Goal: Use online tool/utility: Utilize a website feature to perform a specific function

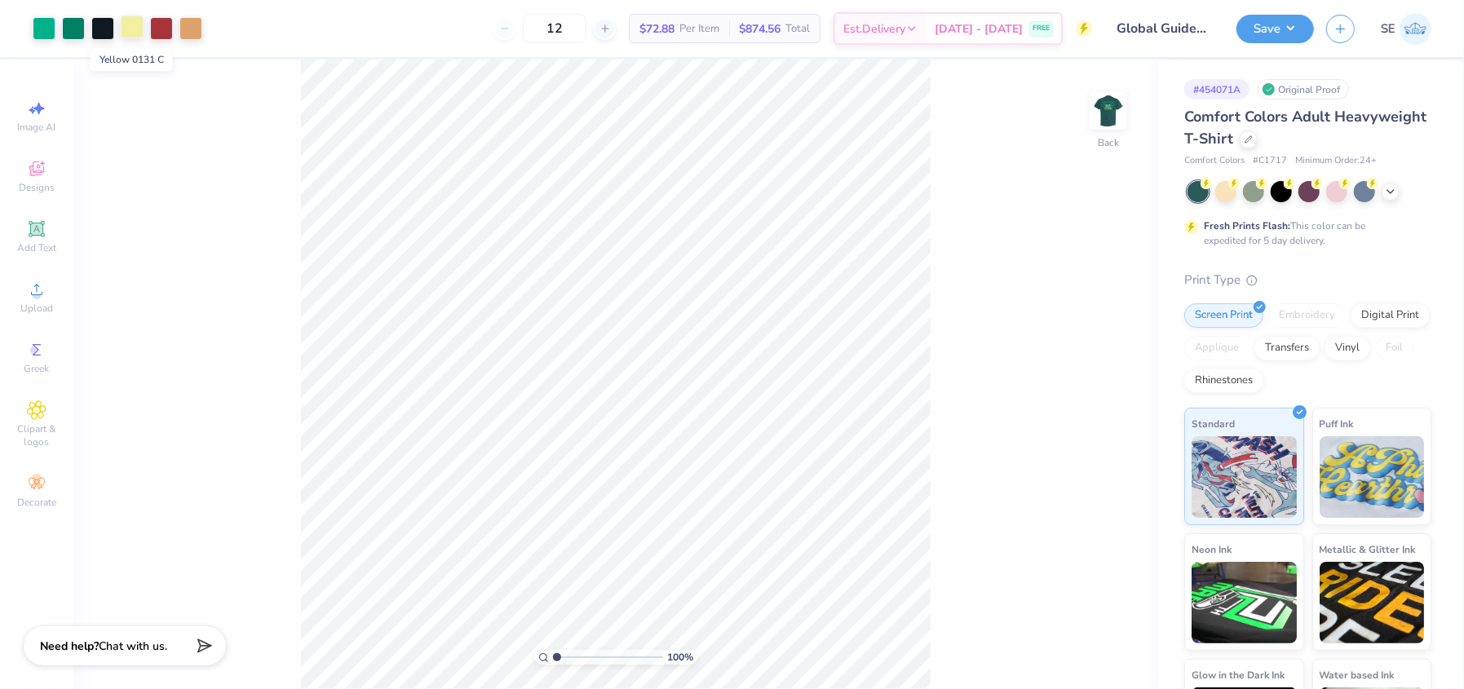
click at [126, 24] on div at bounding box center [132, 26] width 23 height 23
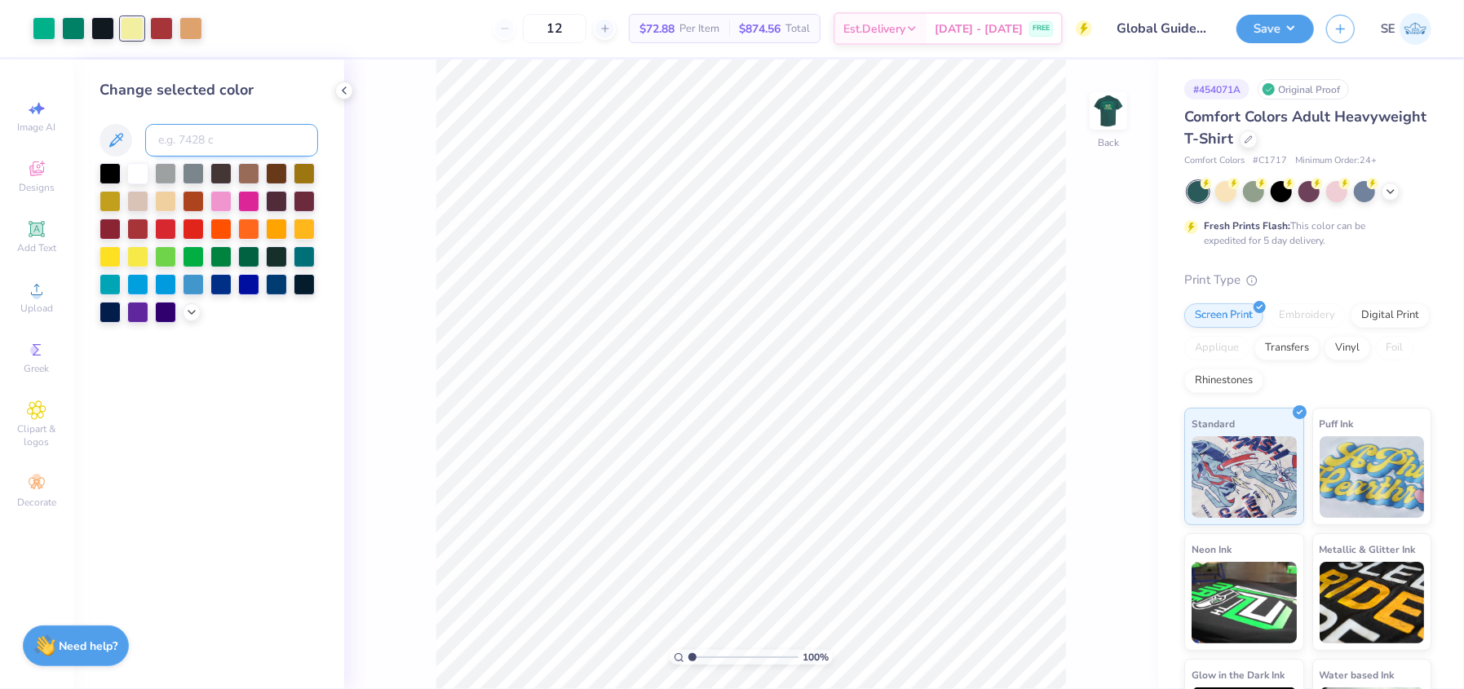
click at [202, 132] on input at bounding box center [231, 140] width 173 height 33
type input "c"
type input "721"
click at [1080, 642] on icon at bounding box center [1081, 643] width 16 height 16
click at [1113, 115] on img at bounding box center [1107, 110] width 65 height 65
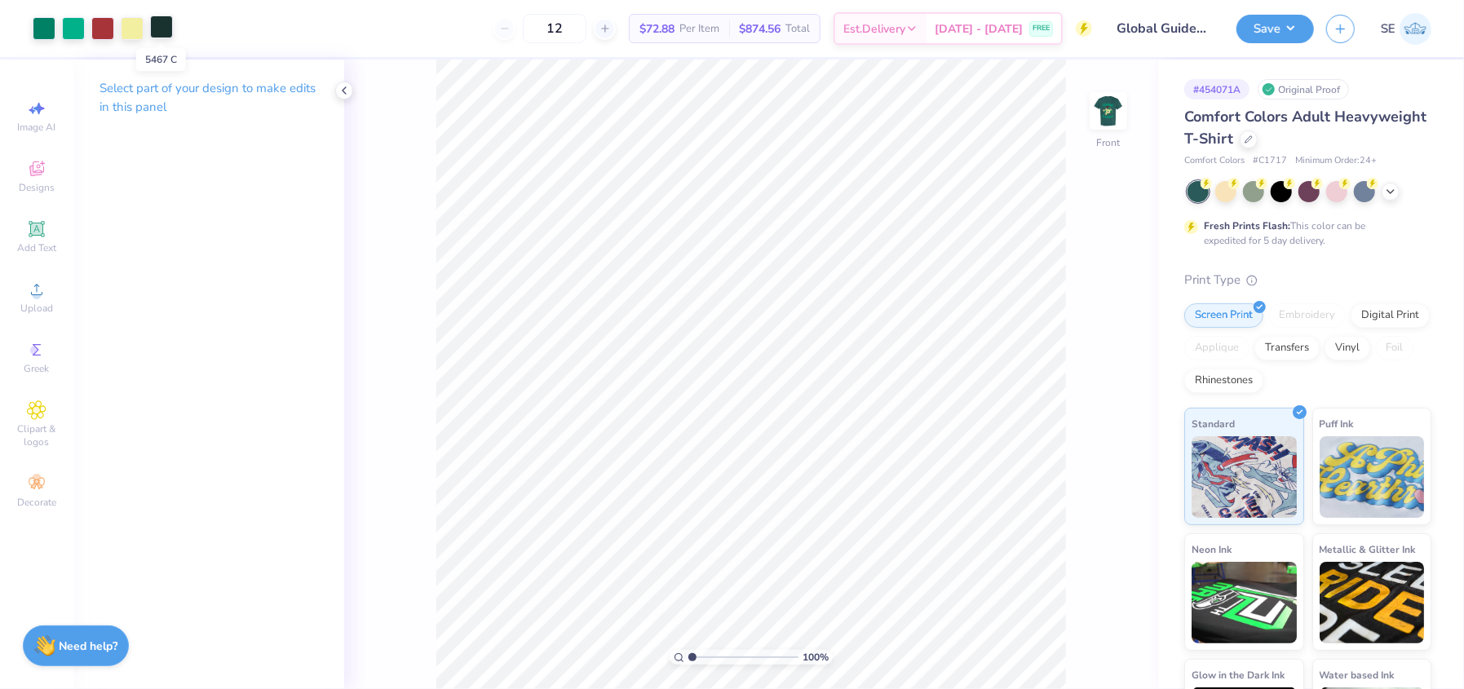
click at [162, 24] on div at bounding box center [161, 26] width 23 height 23
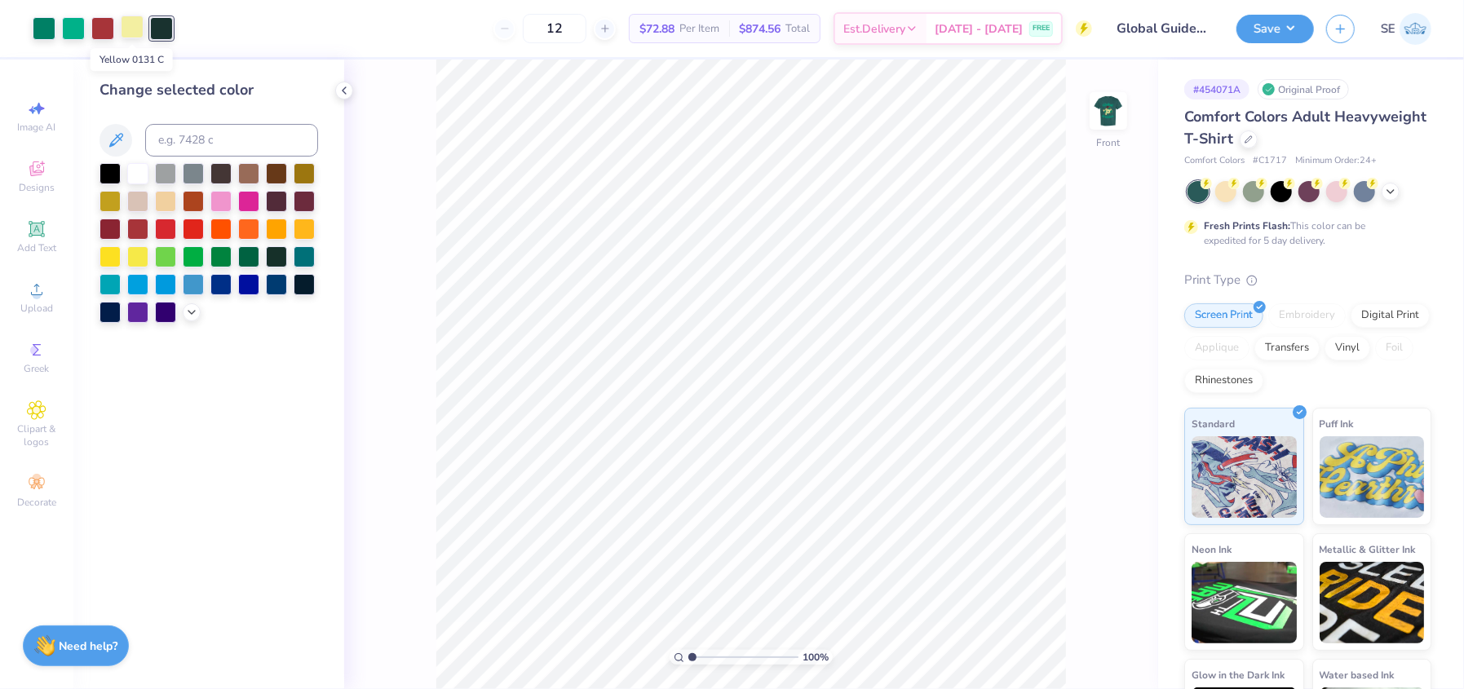
click at [131, 32] on div at bounding box center [132, 26] width 23 height 23
click at [157, 29] on div at bounding box center [161, 26] width 23 height 23
click at [133, 258] on div at bounding box center [137, 255] width 21 height 21
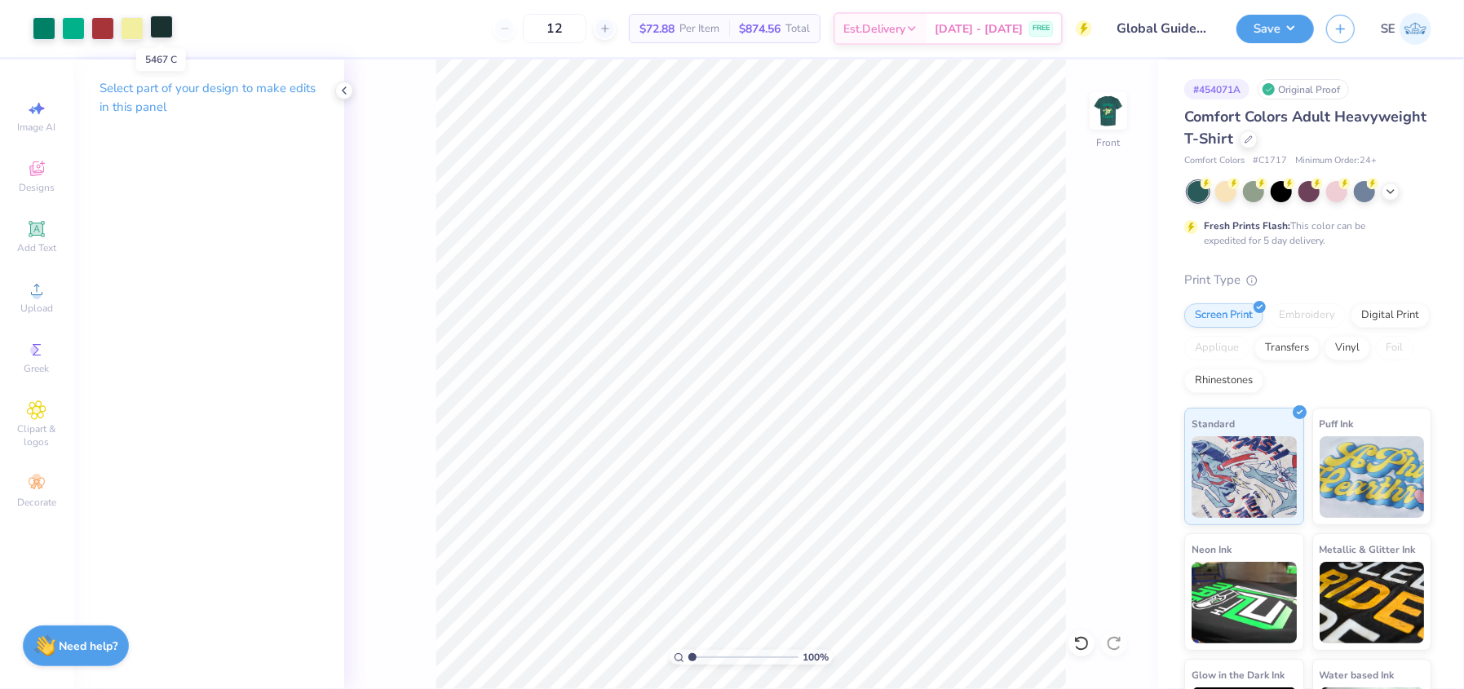
click at [162, 25] on div at bounding box center [161, 26] width 23 height 23
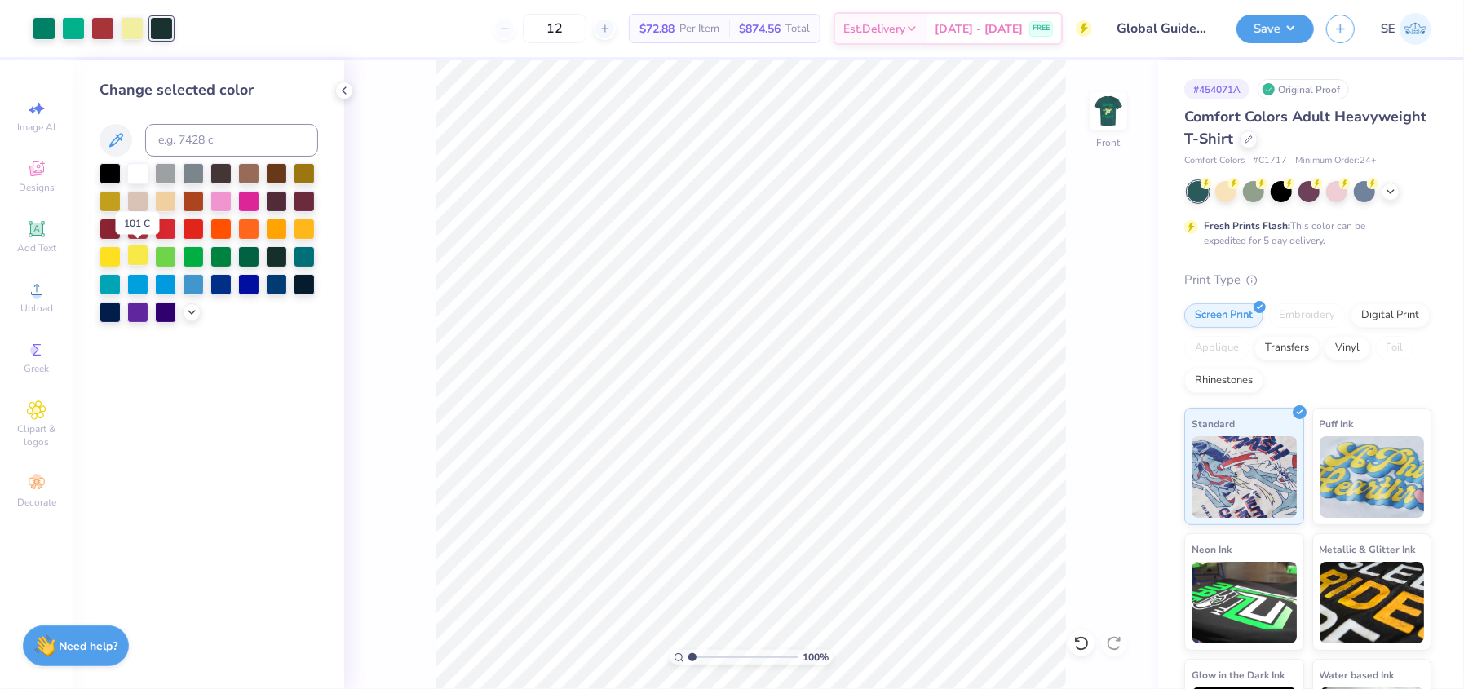
click at [139, 253] on div at bounding box center [137, 255] width 21 height 21
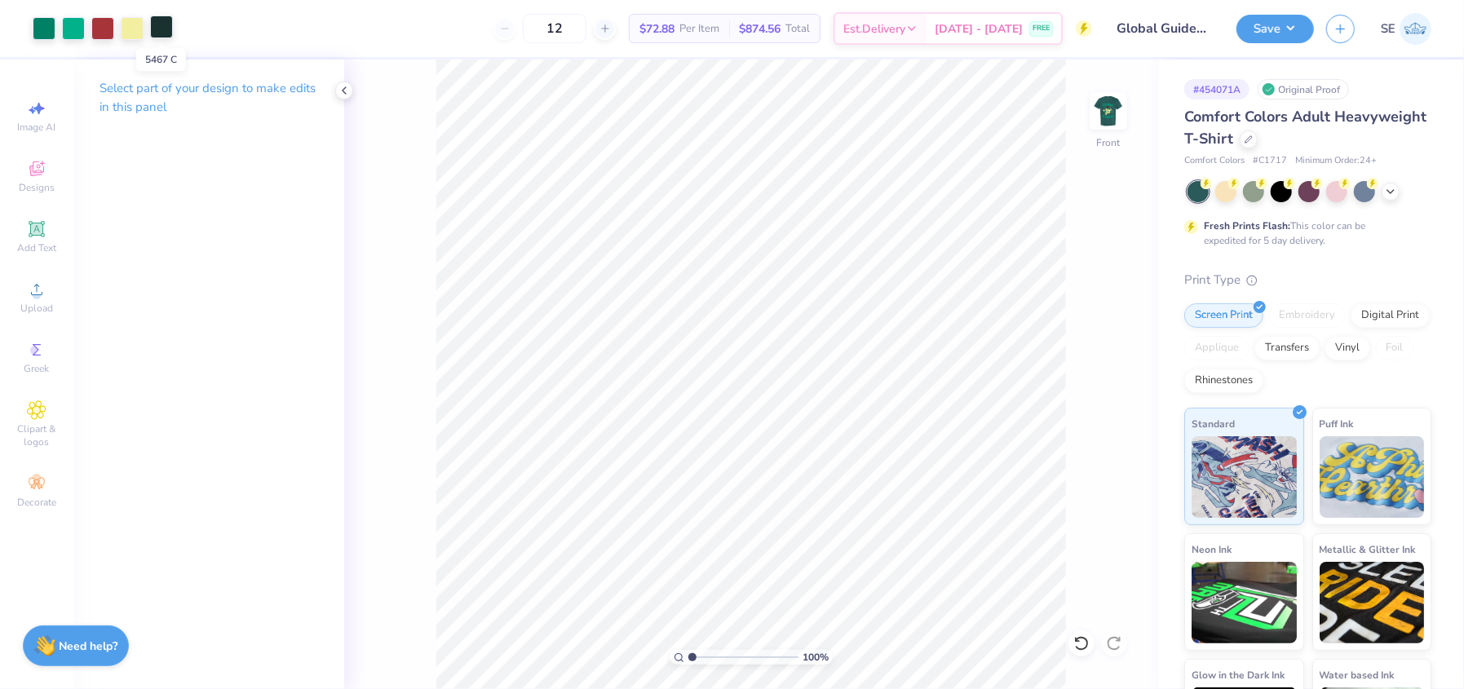
click at [160, 27] on div at bounding box center [161, 26] width 23 height 23
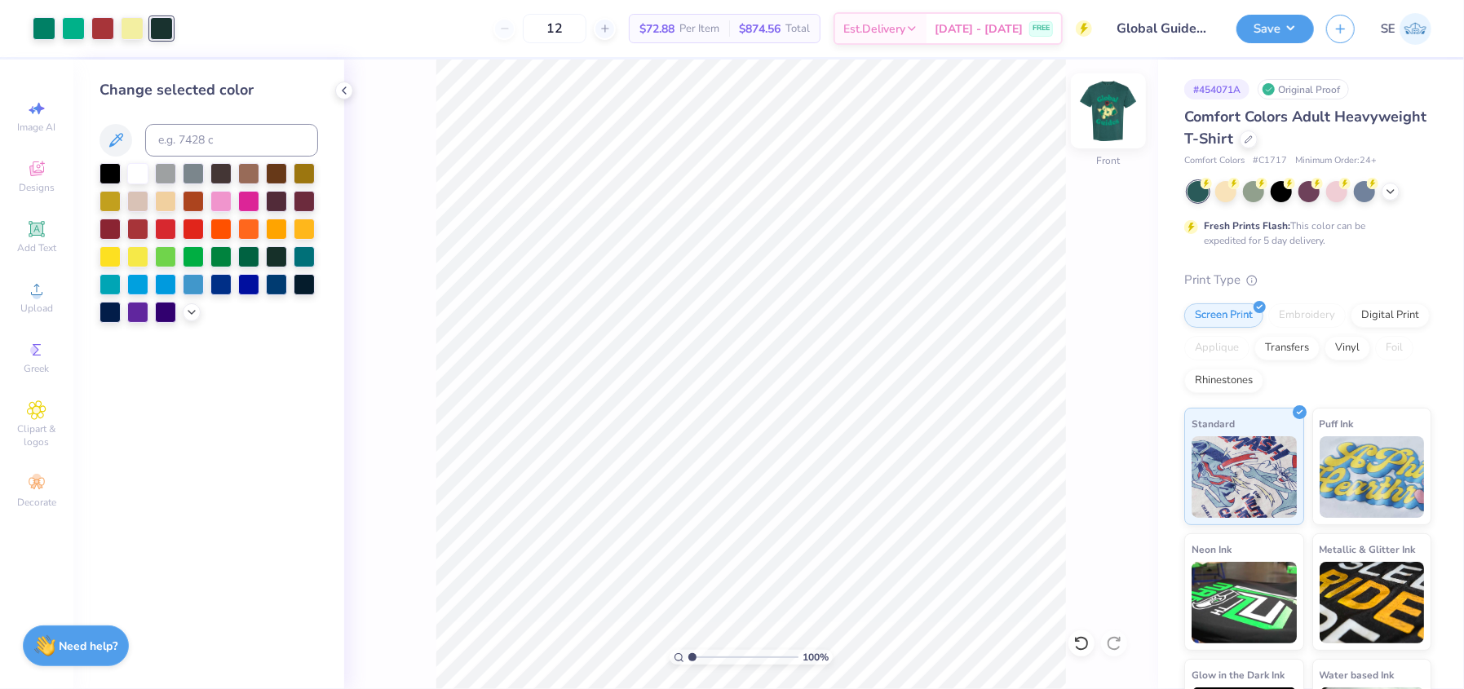
click at [1106, 122] on img at bounding box center [1107, 110] width 65 height 65
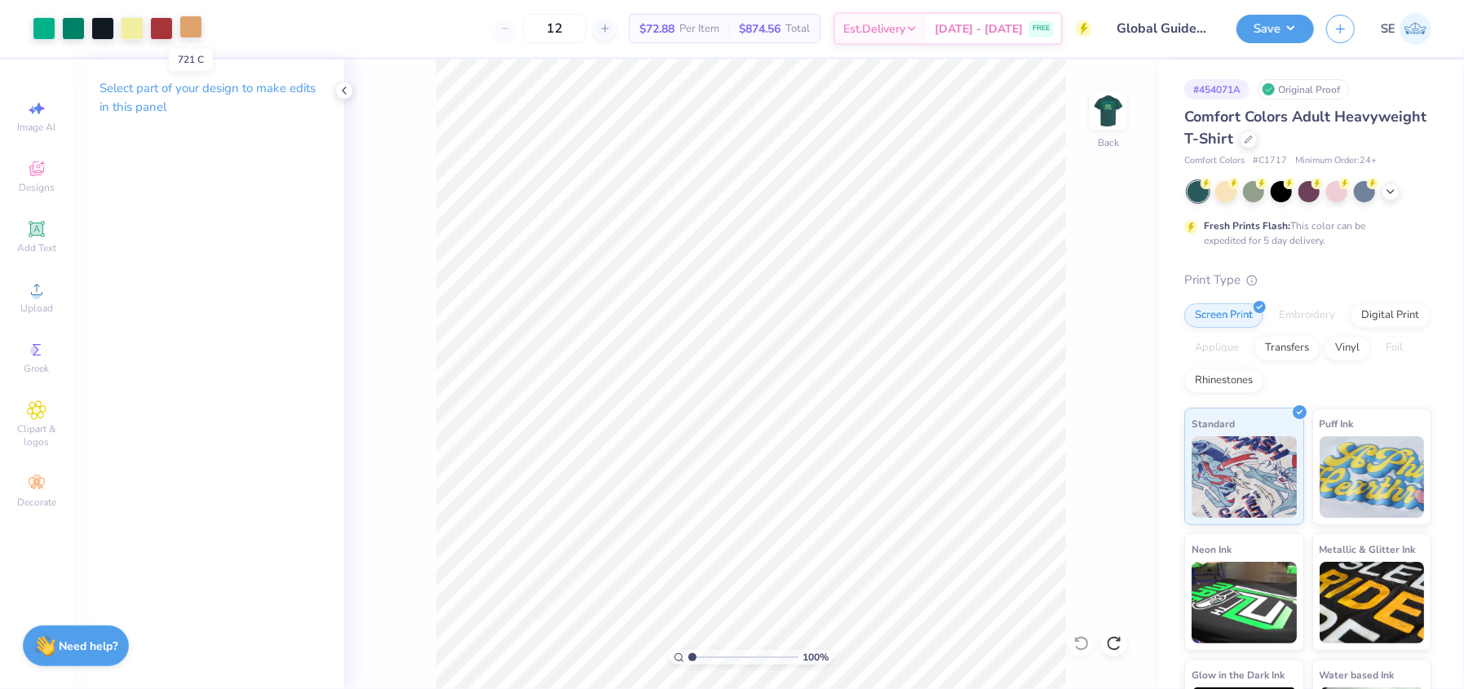
click at [186, 29] on div at bounding box center [190, 26] width 23 height 23
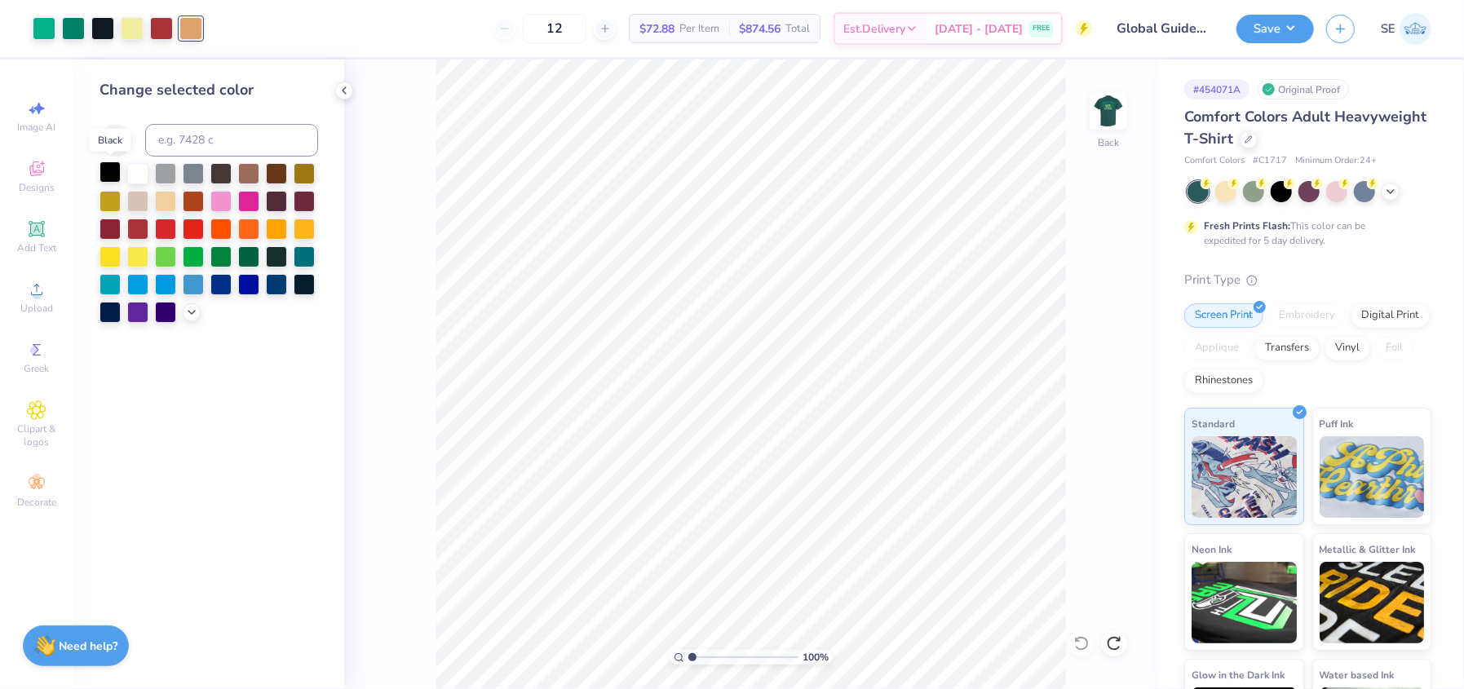
click at [105, 169] on div at bounding box center [109, 171] width 21 height 21
click at [104, 15] on div at bounding box center [102, 26] width 23 height 23
click at [111, 170] on div at bounding box center [109, 171] width 21 height 21
click at [1081, 641] on icon at bounding box center [1081, 643] width 16 height 16
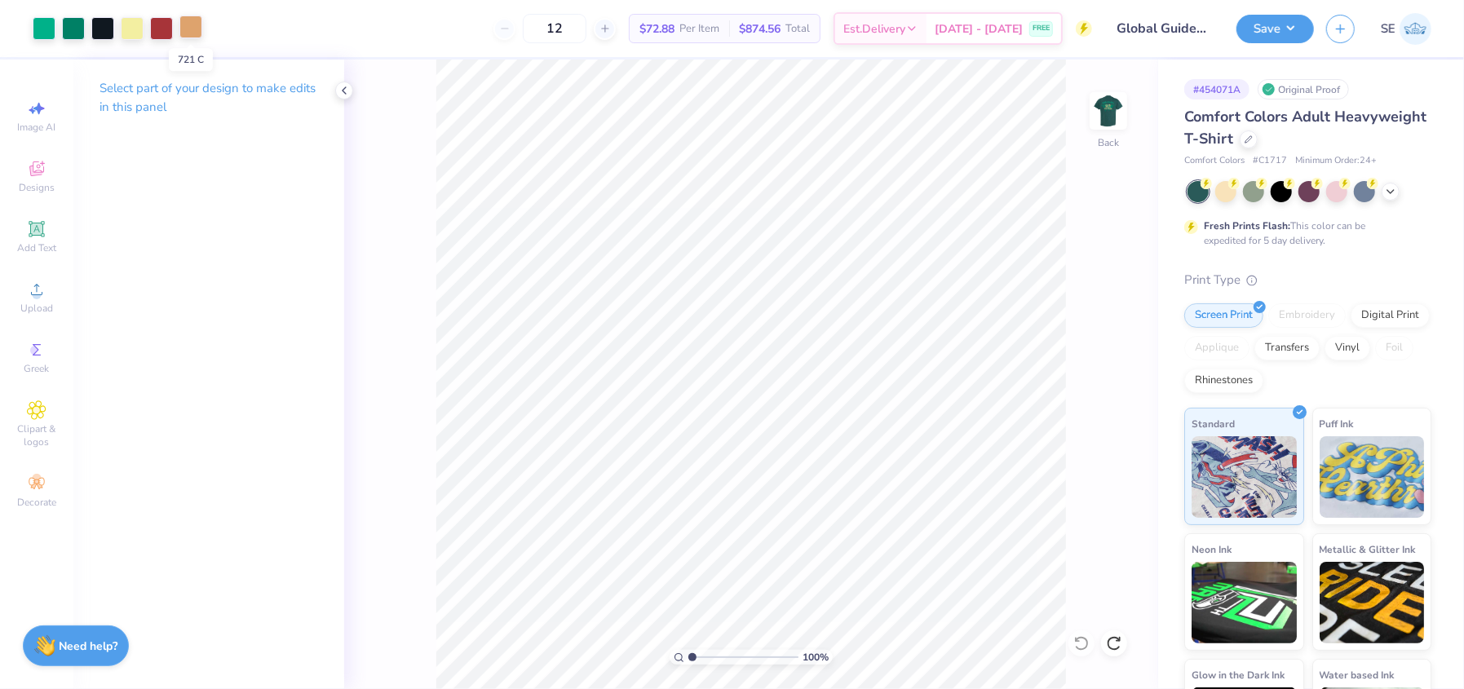
click at [197, 29] on div at bounding box center [190, 26] width 23 height 23
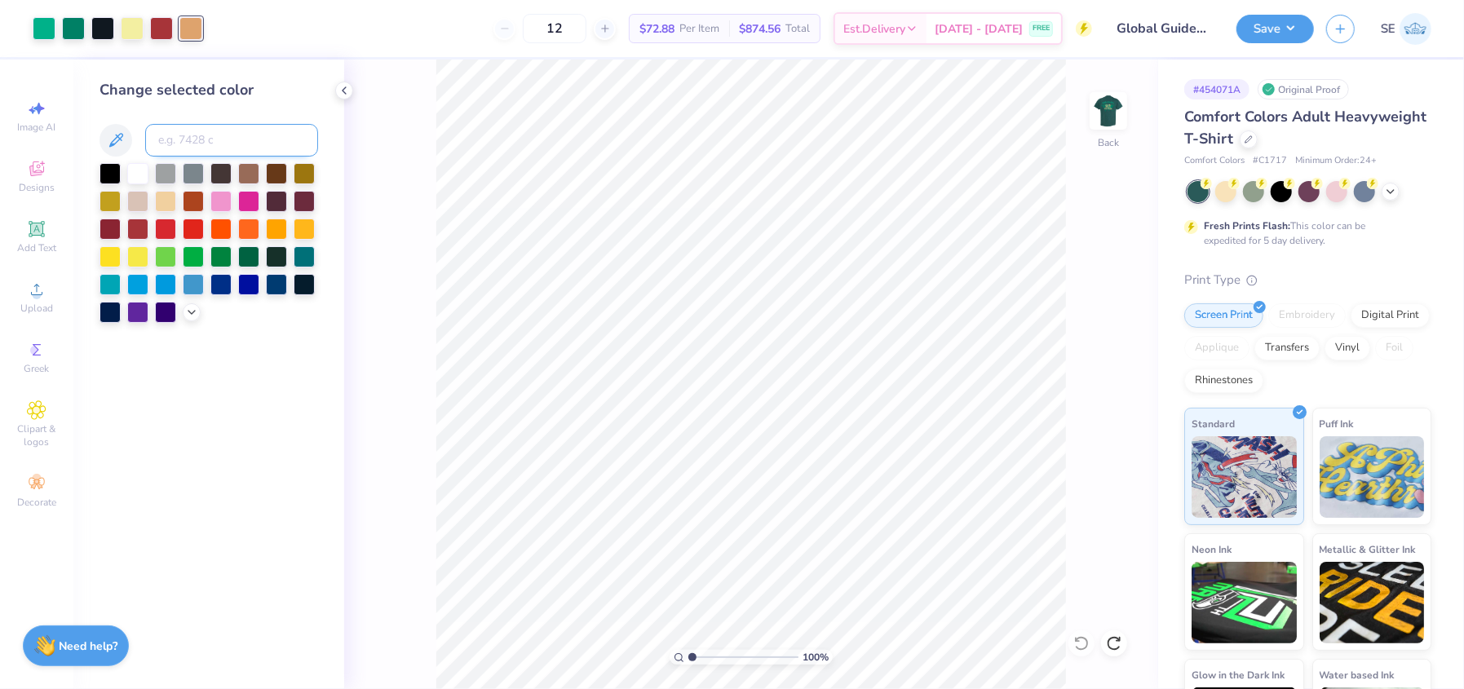
click at [201, 151] on input at bounding box center [231, 140] width 173 height 33
type input "7"
type input "1807"
click at [1112, 111] on img at bounding box center [1107, 110] width 65 height 65
click at [1112, 111] on img at bounding box center [1108, 111] width 33 height 33
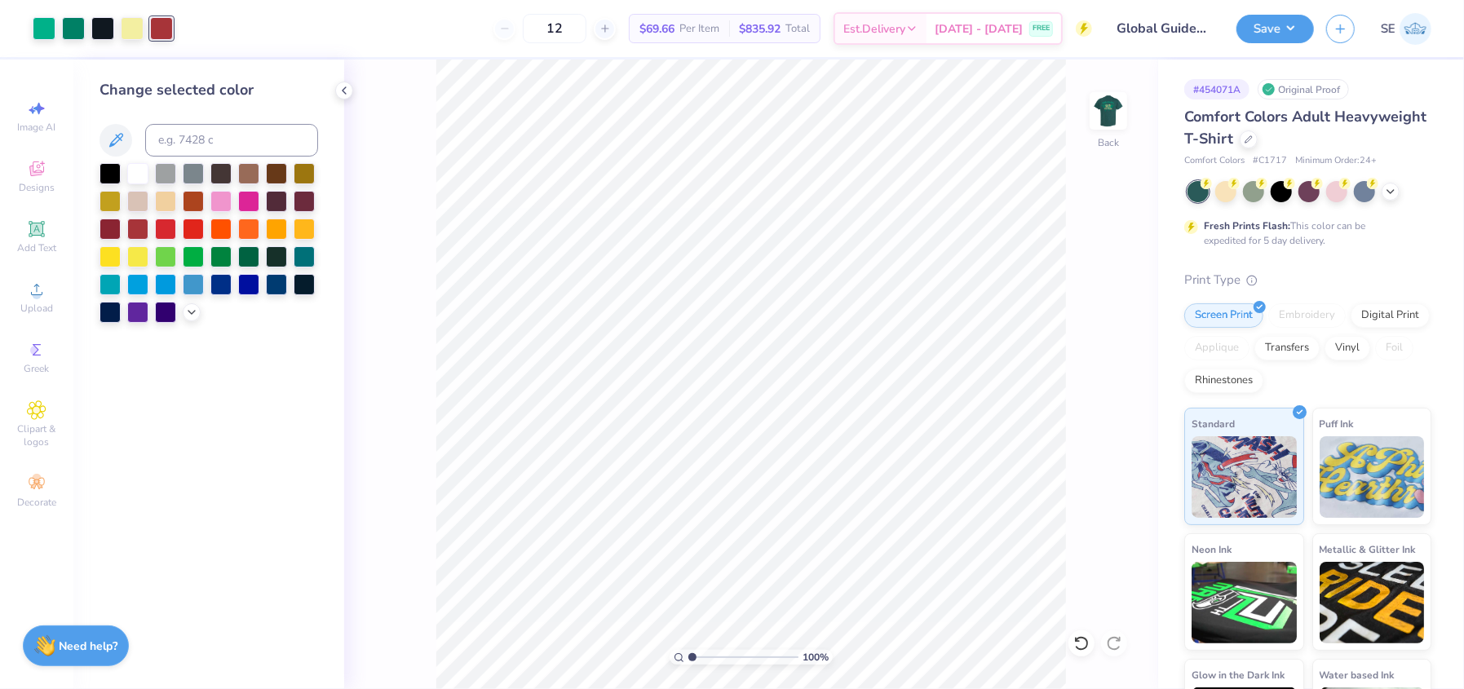
click at [1112, 111] on img at bounding box center [1108, 111] width 33 height 33
click at [1115, 113] on img at bounding box center [1107, 110] width 65 height 65
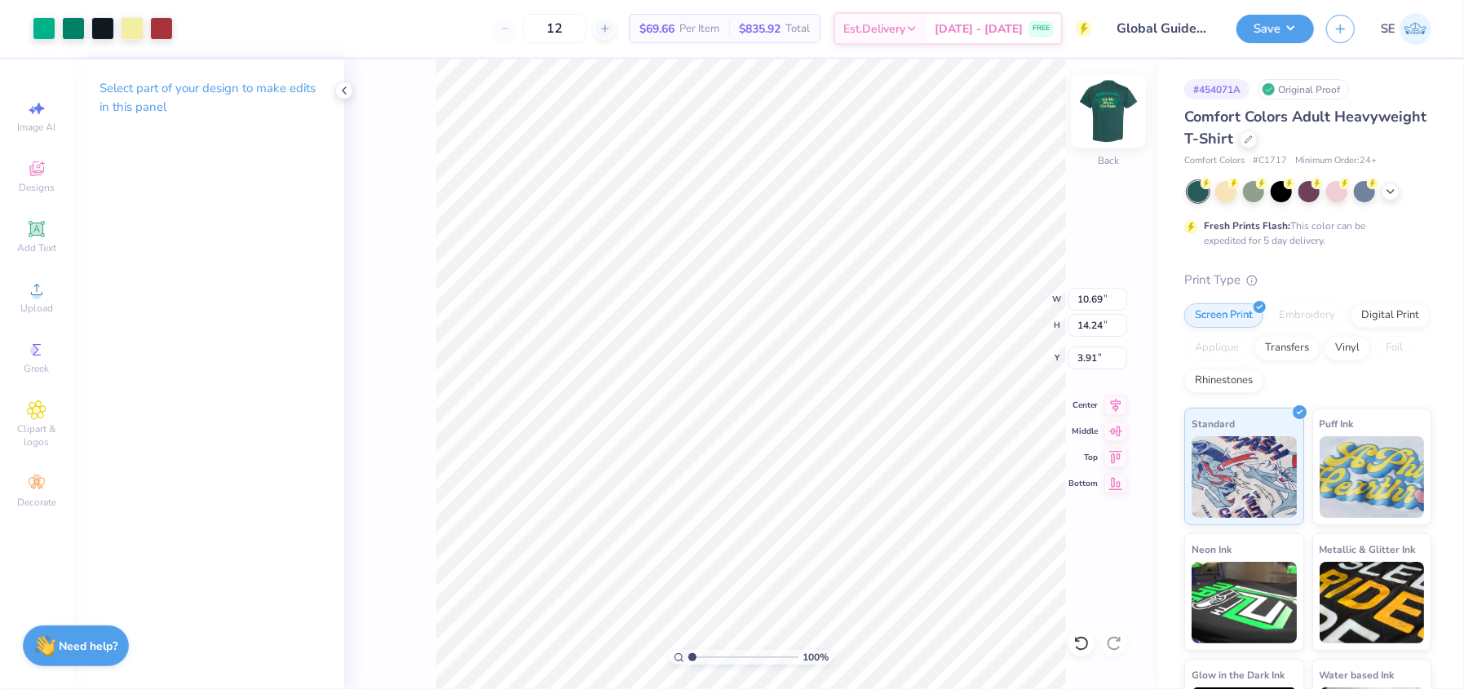
click at [1102, 127] on img at bounding box center [1107, 110] width 65 height 65
click at [1107, 113] on img at bounding box center [1107, 110] width 65 height 65
click at [1107, 113] on img at bounding box center [1108, 111] width 33 height 33
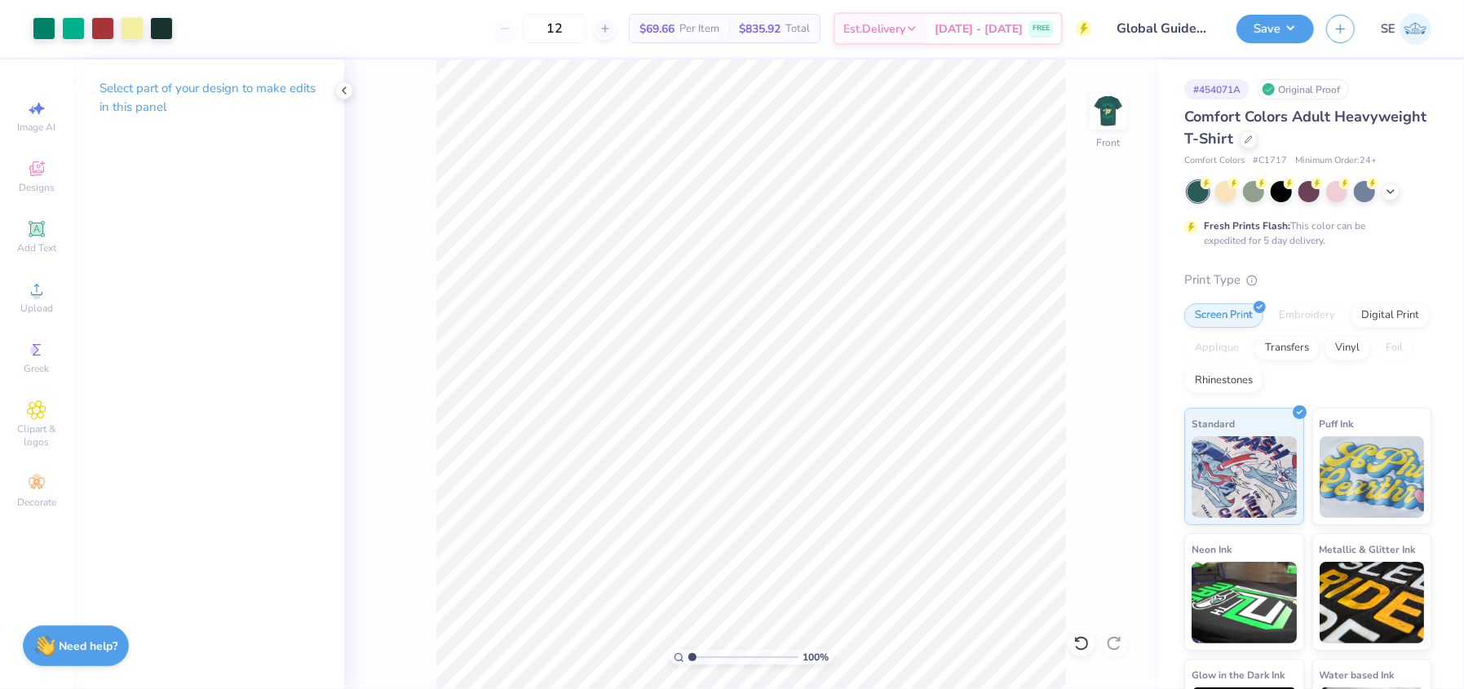
click at [1107, 113] on img at bounding box center [1108, 111] width 33 height 33
click at [1118, 113] on img at bounding box center [1107, 110] width 65 height 65
click at [164, 26] on div at bounding box center [161, 26] width 23 height 23
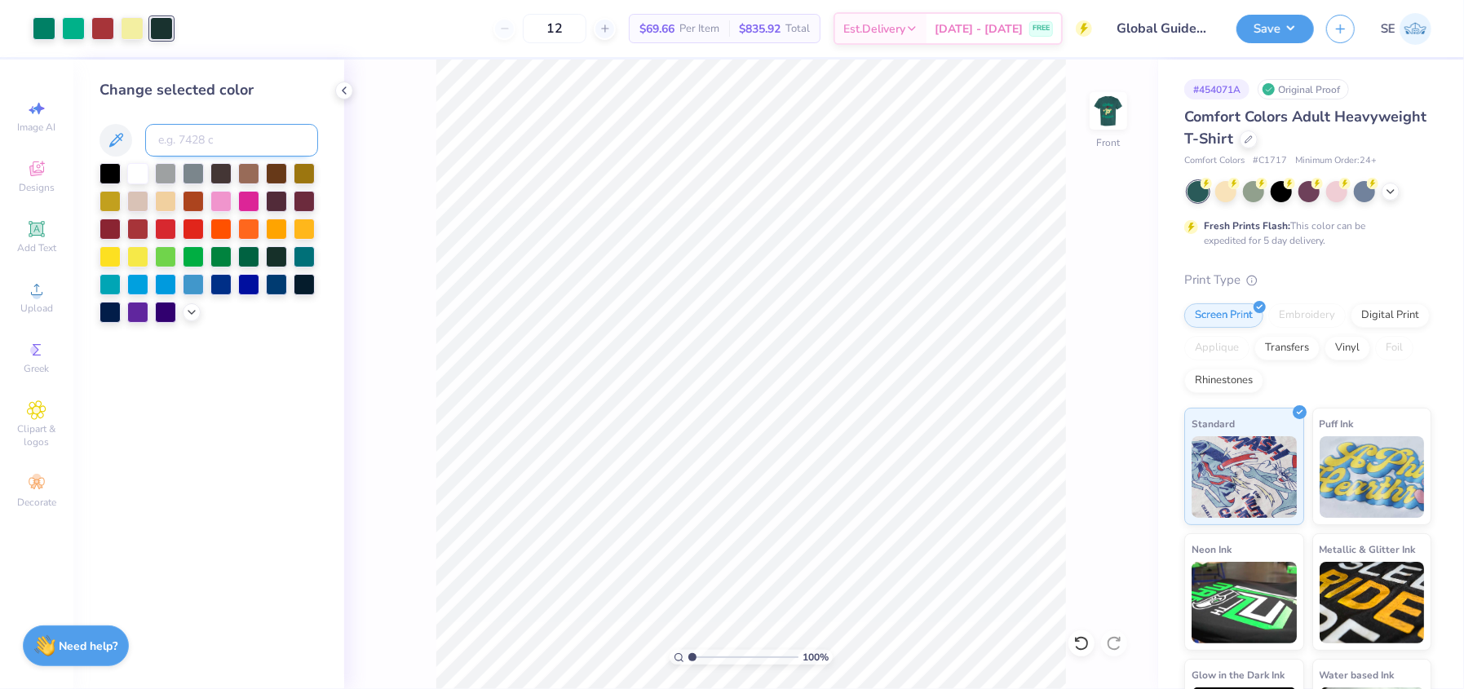
click at [188, 131] on input at bounding box center [231, 140] width 173 height 33
type input "7"
type input "1807"
click at [157, 28] on div at bounding box center [161, 26] width 23 height 23
click at [195, 147] on input at bounding box center [231, 140] width 173 height 33
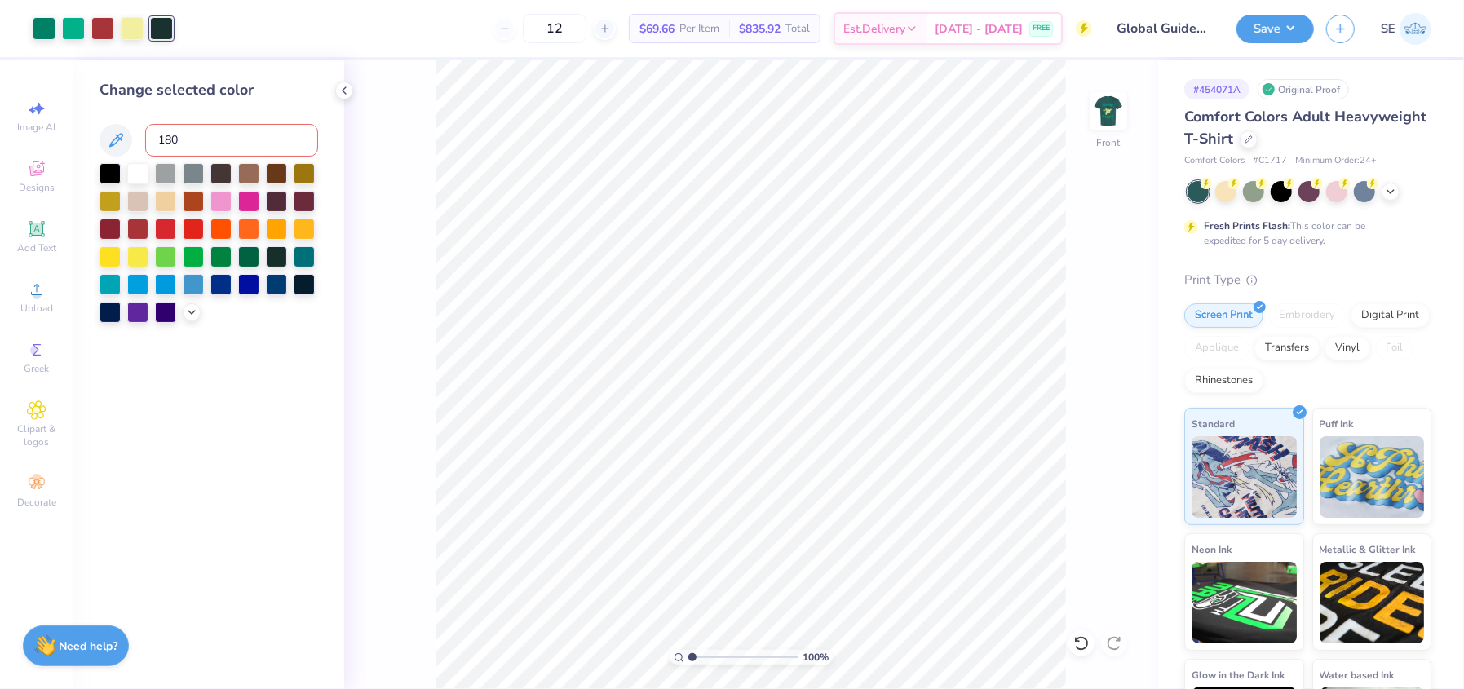
type input "1807"
click at [162, 22] on div at bounding box center [161, 26] width 23 height 23
click at [162, 22] on div at bounding box center [161, 28] width 23 height 23
click at [188, 141] on input at bounding box center [231, 140] width 173 height 33
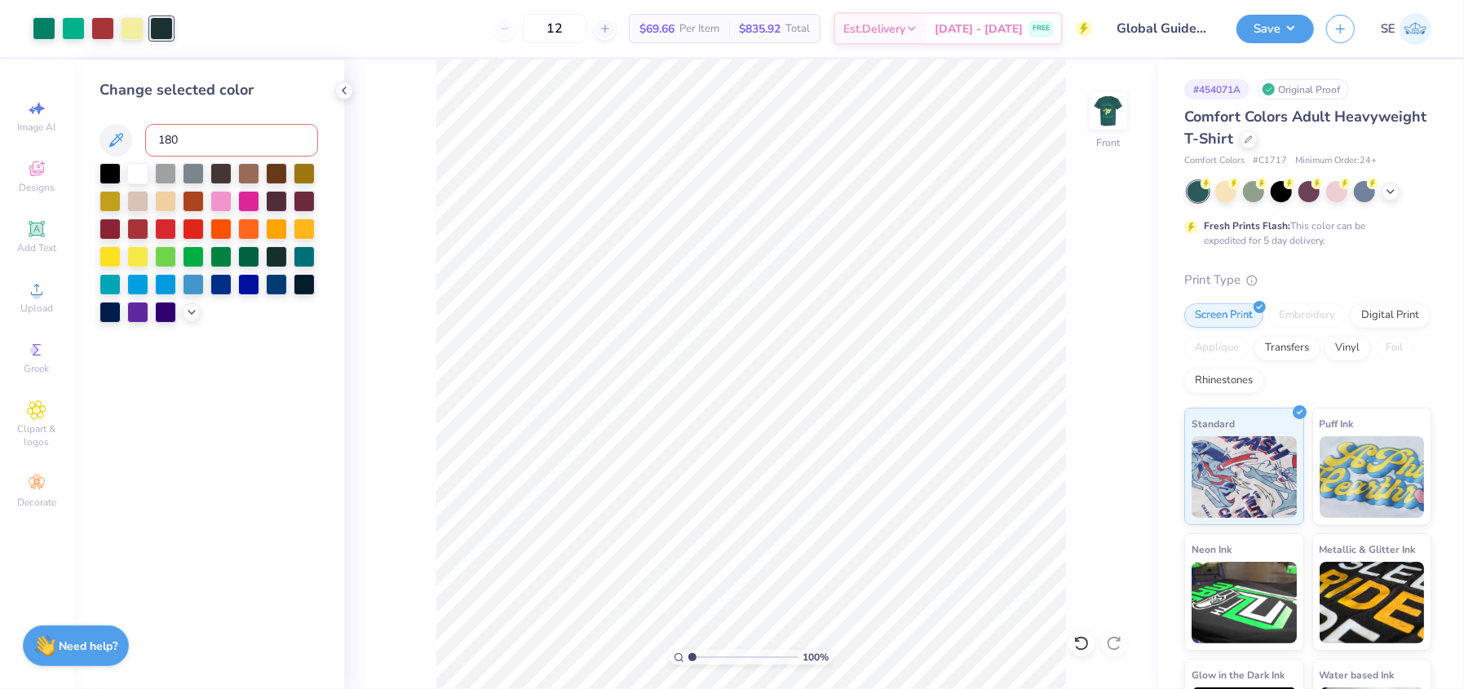
type input "1807"
click at [165, 29] on div at bounding box center [161, 26] width 23 height 23
click at [165, 29] on div at bounding box center [161, 28] width 23 height 23
click at [155, 231] on div at bounding box center [165, 227] width 21 height 21
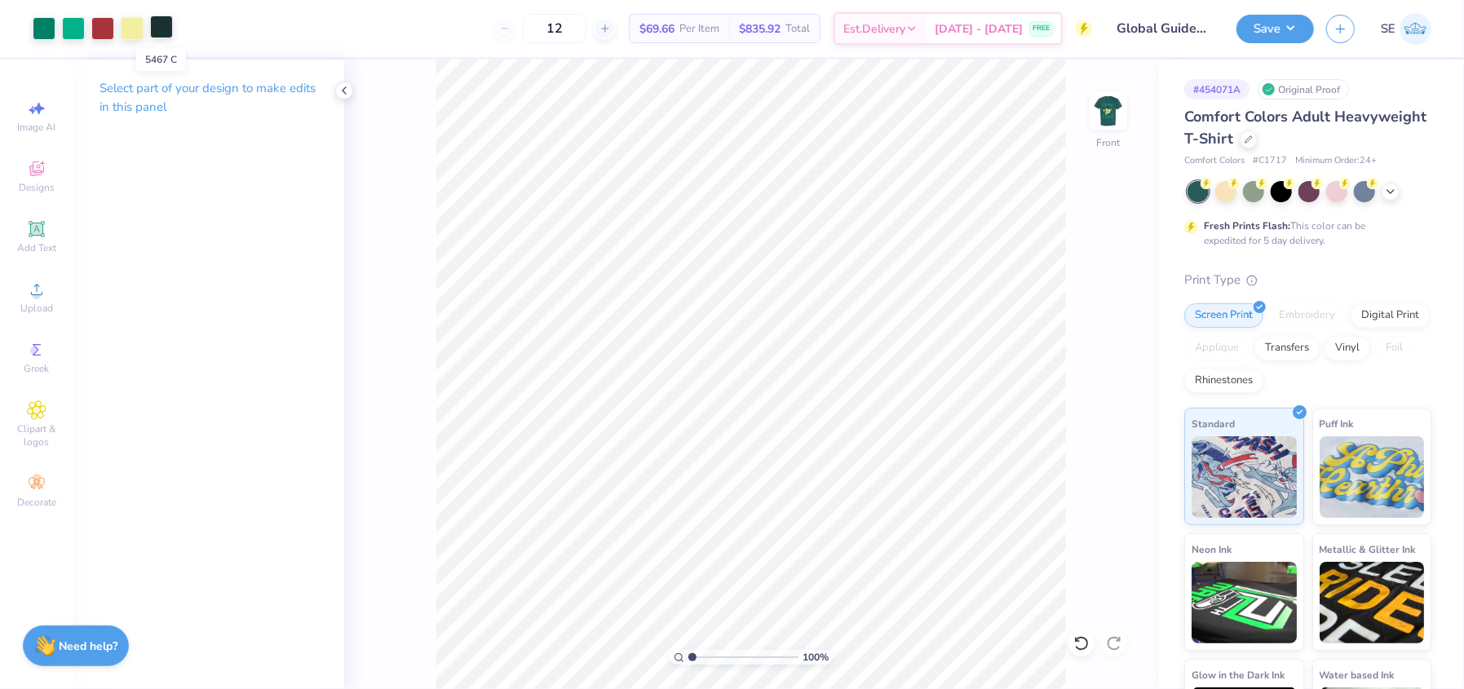
click at [153, 28] on div at bounding box center [161, 26] width 23 height 23
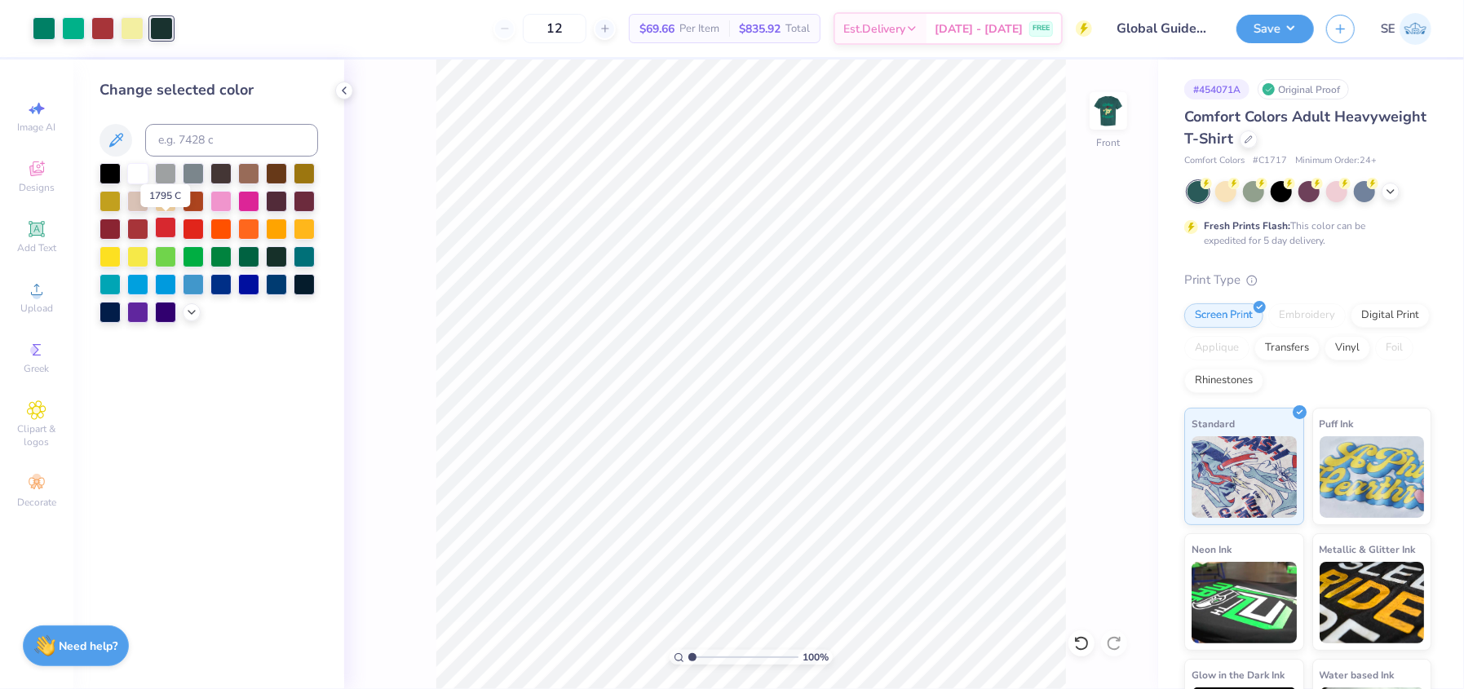
click at [161, 236] on div at bounding box center [165, 227] width 21 height 21
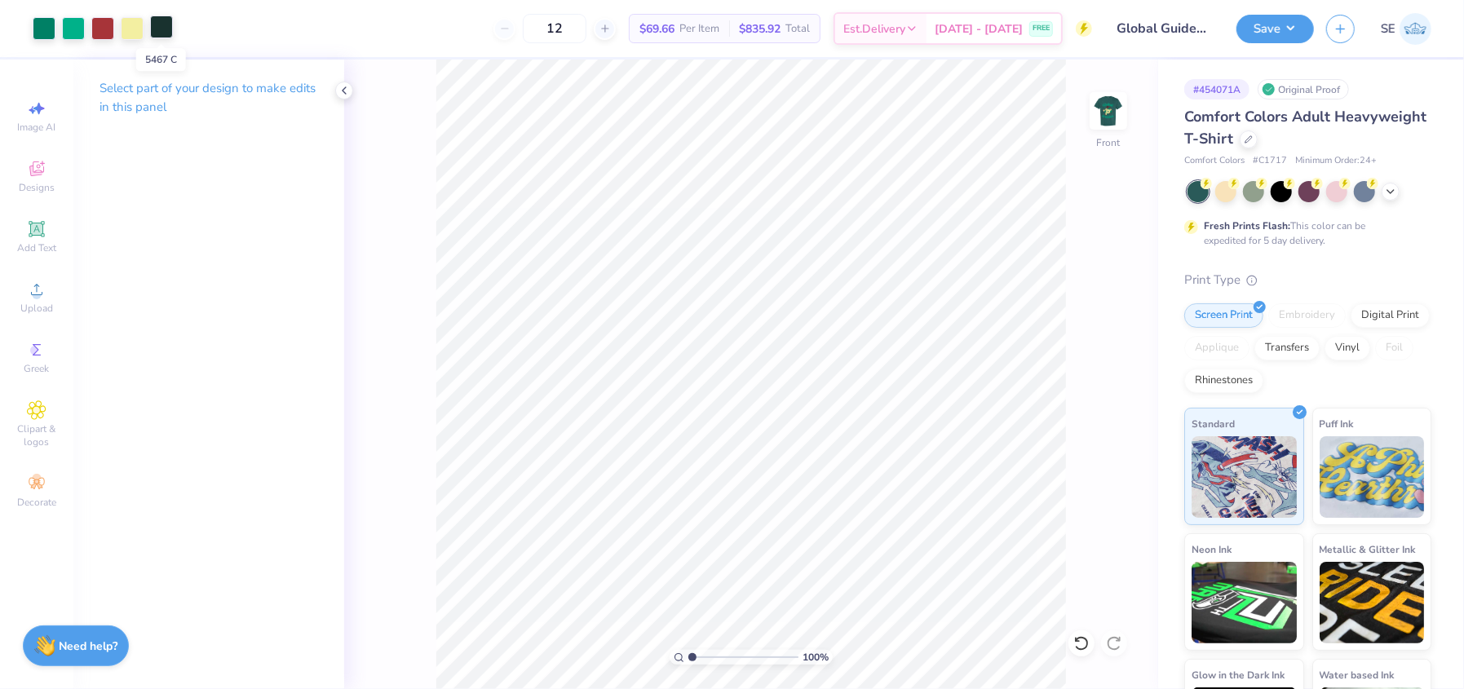
click at [161, 28] on div at bounding box center [161, 26] width 23 height 23
click at [1099, 94] on img at bounding box center [1107, 110] width 65 height 65
click at [1281, 29] on button "Save" at bounding box center [1274, 26] width 77 height 29
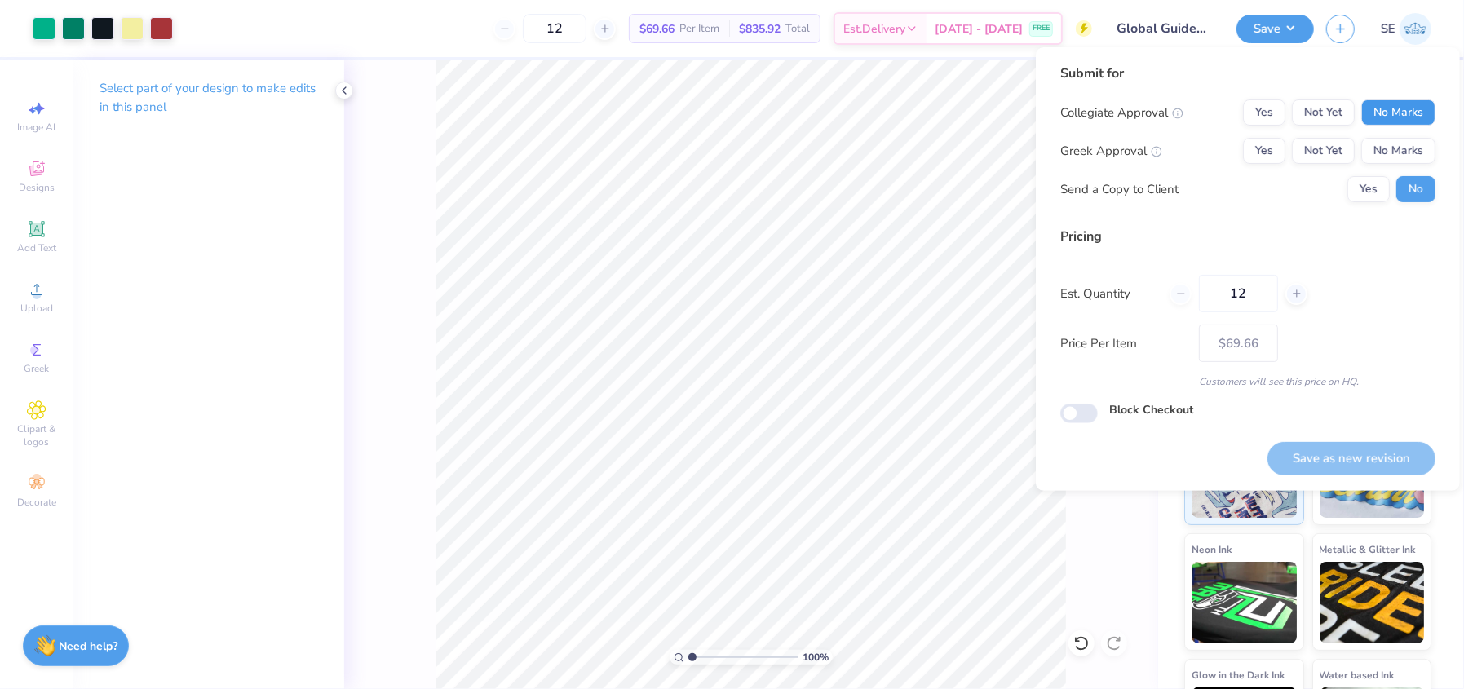
click at [1393, 110] on button "No Marks" at bounding box center [1398, 112] width 74 height 26
click at [1397, 148] on button "No Marks" at bounding box center [1398, 151] width 74 height 26
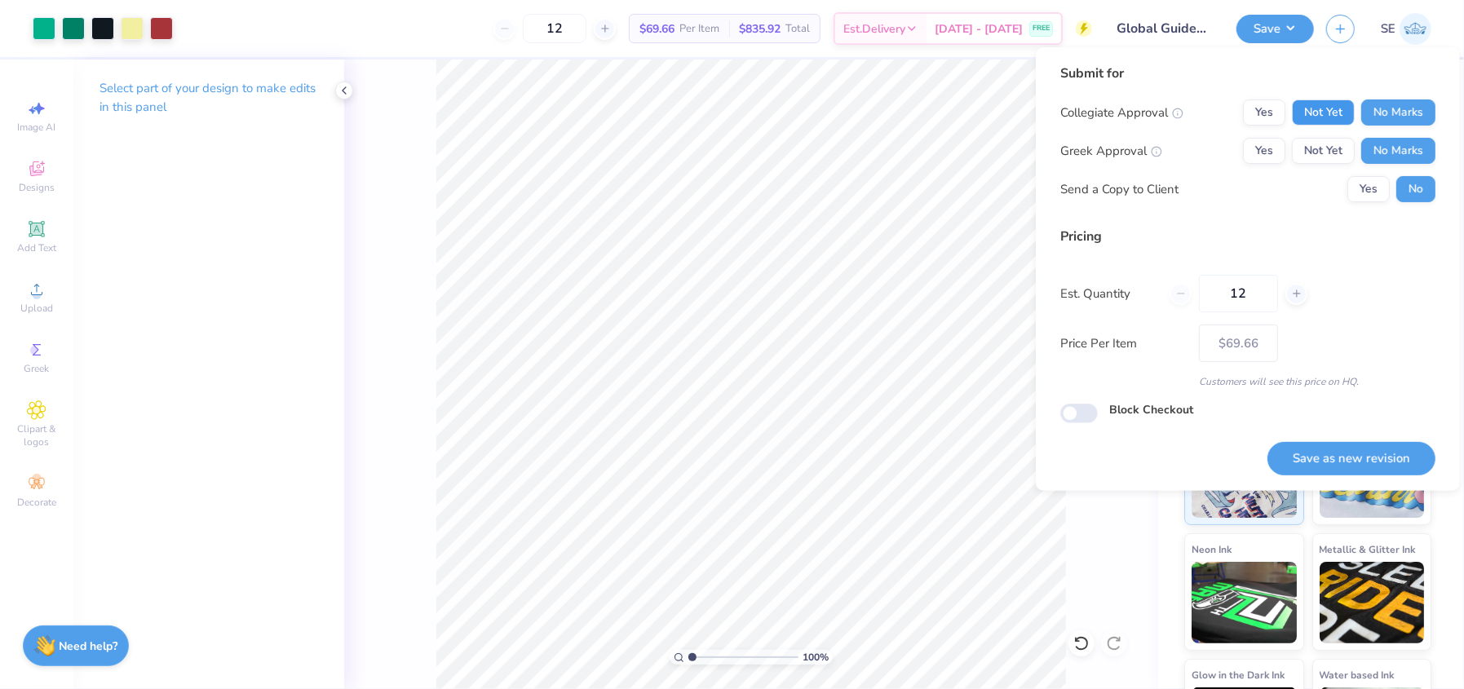
click at [1327, 110] on button "Not Yet" at bounding box center [1323, 112] width 63 height 26
click at [1323, 145] on button "Not Yet" at bounding box center [1323, 151] width 63 height 26
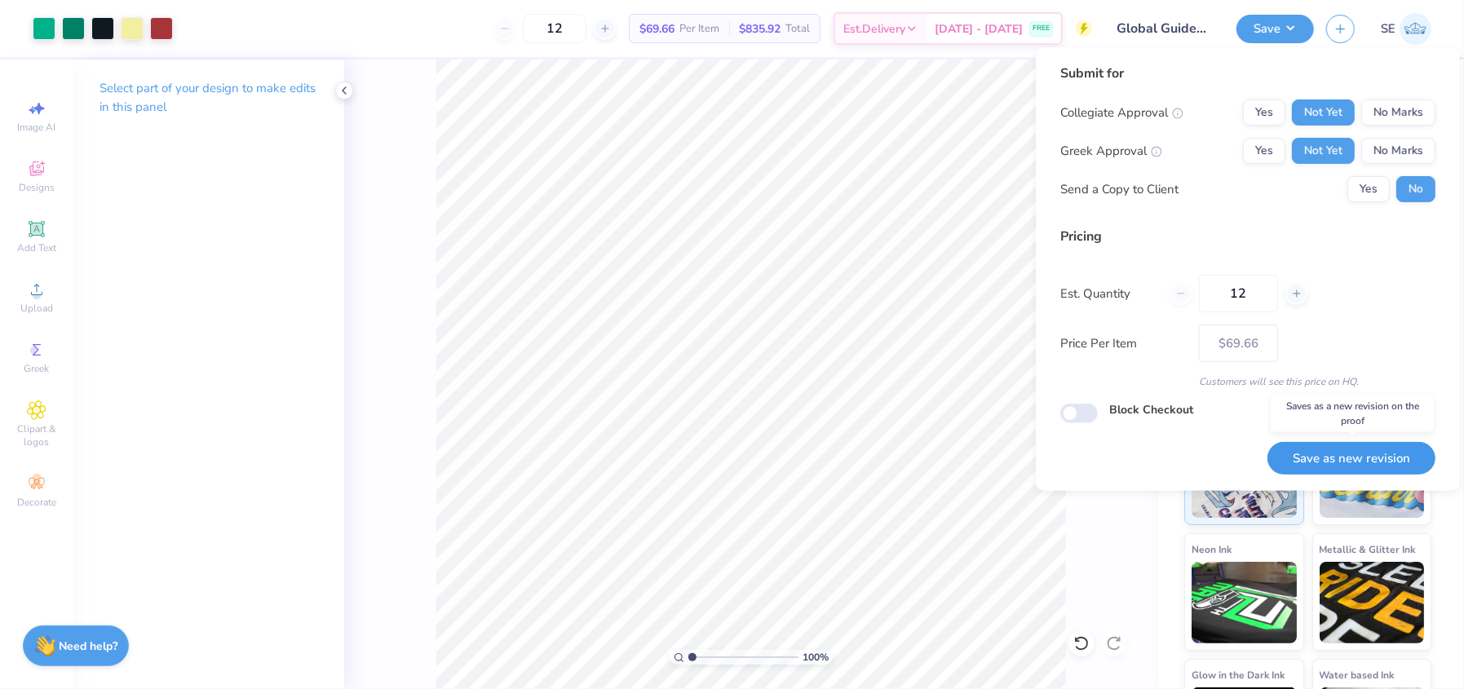
click at [1332, 458] on button "Save as new revision" at bounding box center [1351, 458] width 168 height 33
type input "$69.66"
